Goal: Find specific page/section: Find specific page/section

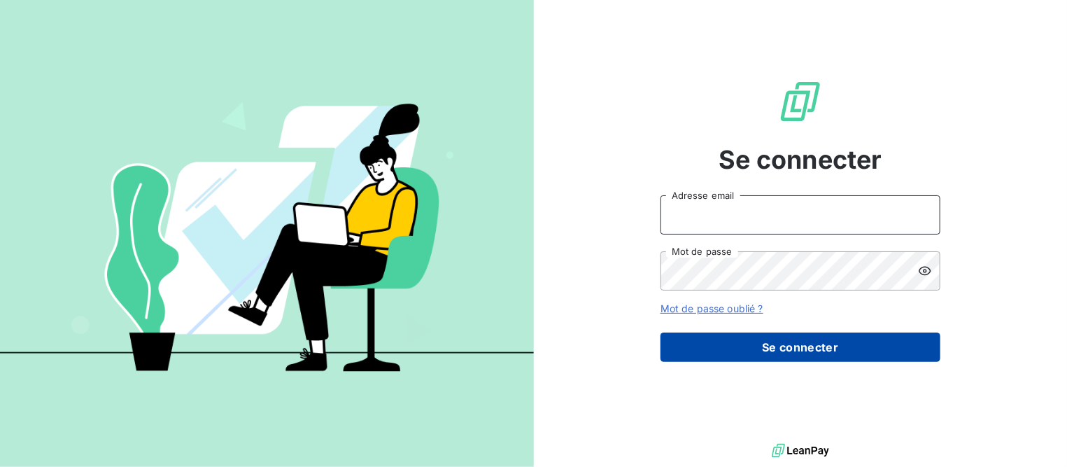
type input "[EMAIL_ADDRESS][DOMAIN_NAME]"
click at [768, 350] on button "Se connecter" at bounding box center [800, 346] width 280 height 29
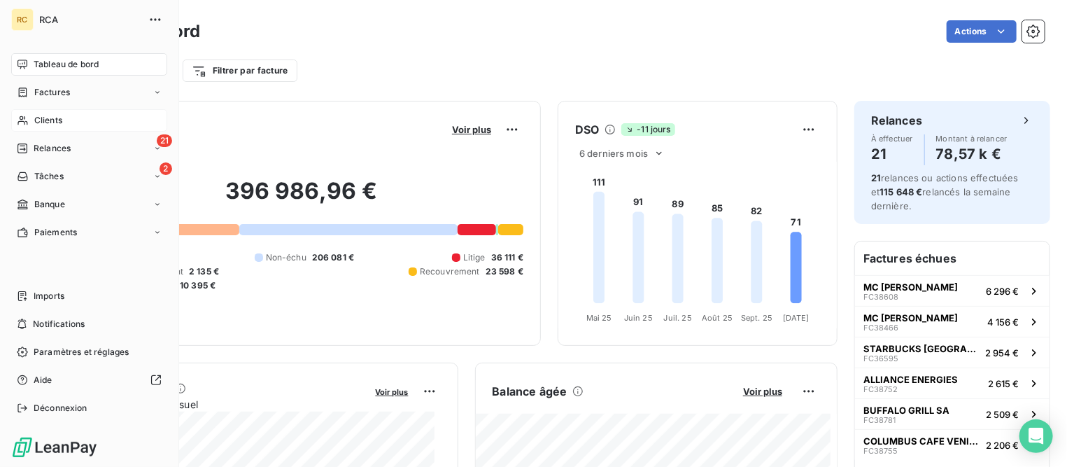
click at [57, 116] on span "Clients" at bounding box center [48, 120] width 28 height 13
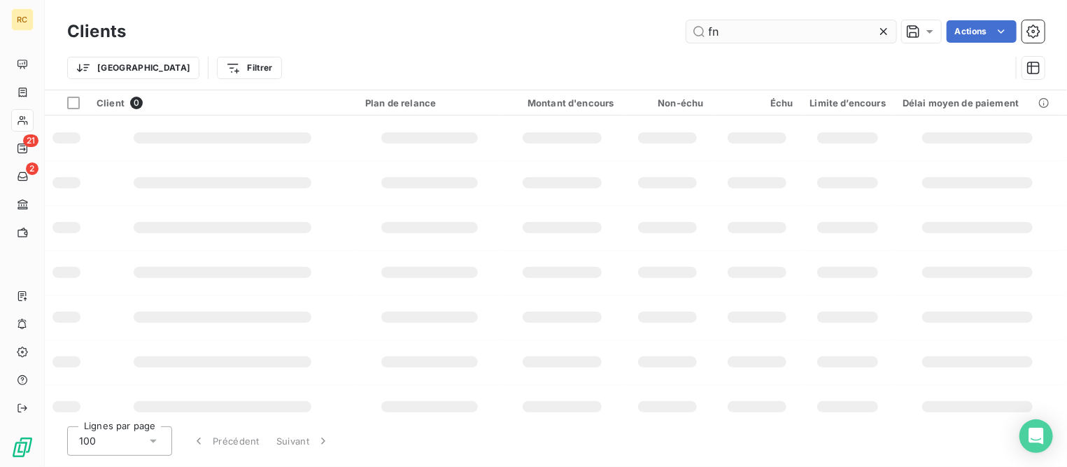
type input "f"
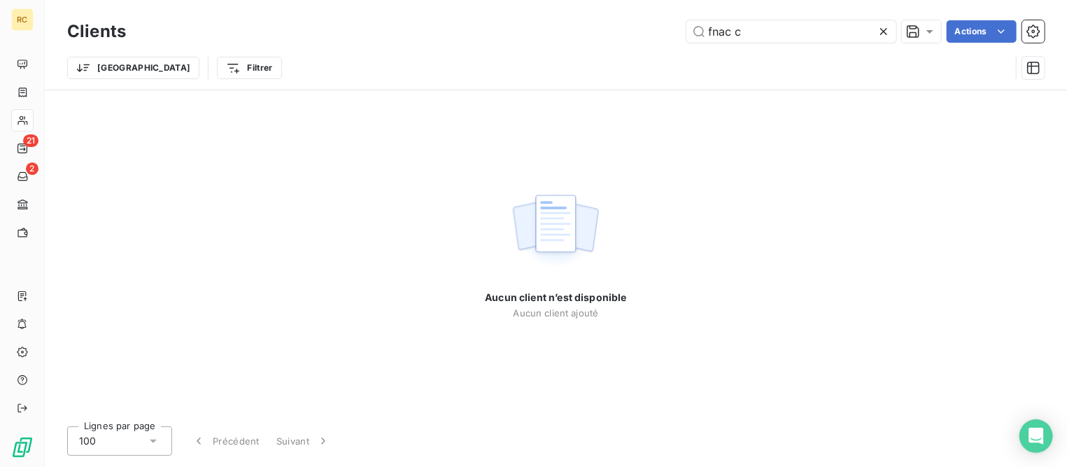
drag, startPoint x: 769, startPoint y: 31, endPoint x: 446, endPoint y: -18, distance: 326.2
click at [446, 0] on html "RC 21 2 Clients fnac c Actions Trier Filtrer Aucun client n’est disponible Aucu…" at bounding box center [533, 233] width 1067 height 467
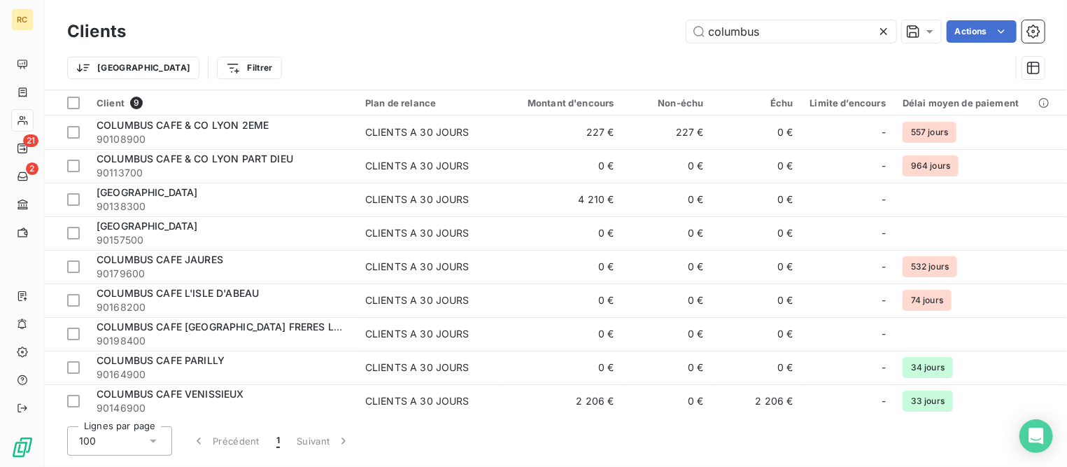
type input "columbus"
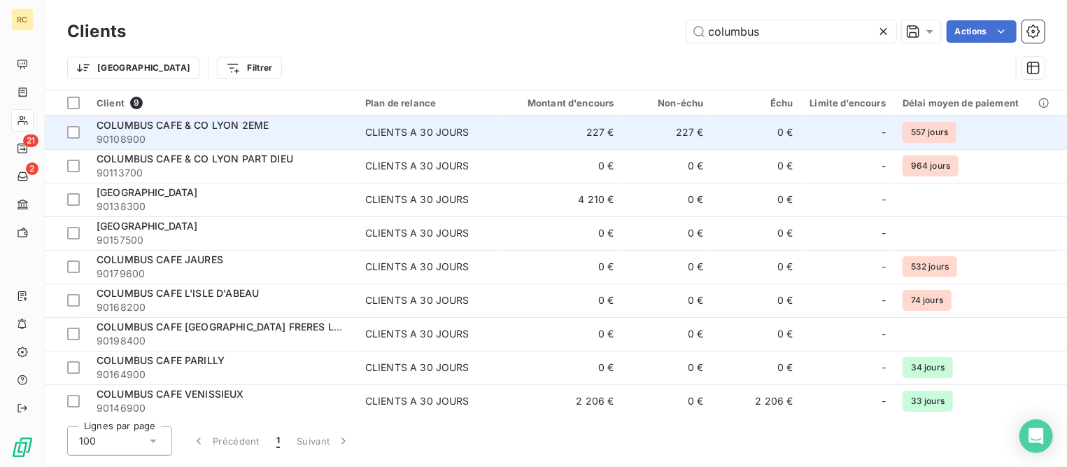
click at [188, 130] on span "COLUMBUS CAFE & CO LYON 2EME" at bounding box center [183, 125] width 172 height 12
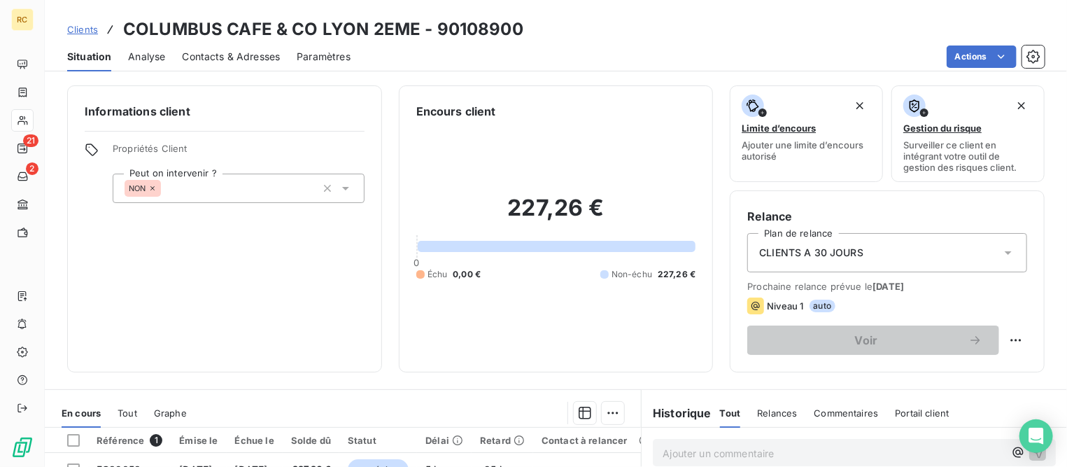
click at [80, 27] on span "Clients" at bounding box center [82, 29] width 31 height 11
